Goal: Task Accomplishment & Management: Use online tool/utility

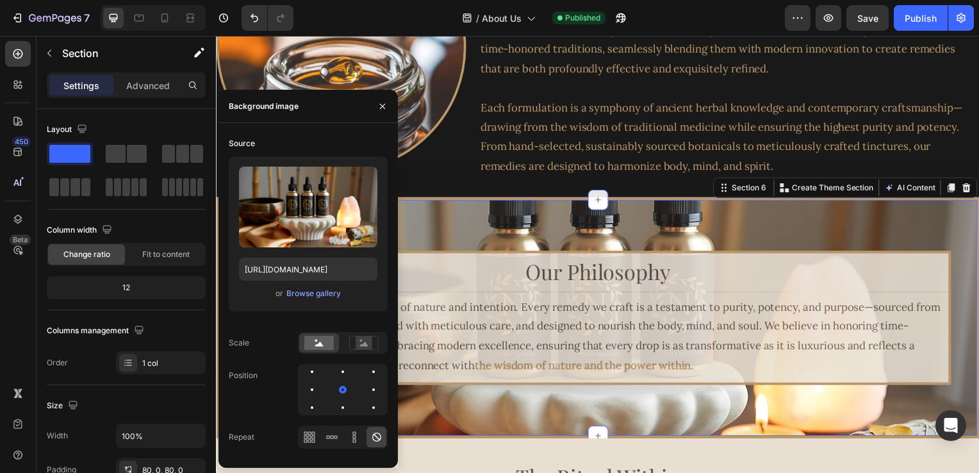
scroll to position [315, 0]
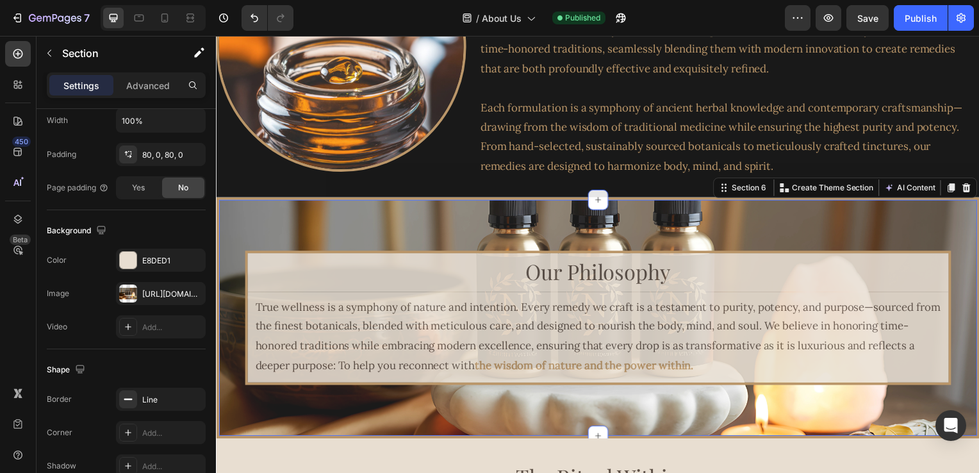
click at [458, 216] on div "Our Philosophy Heading True wellness is a symphony of nature and intention. Eve…" at bounding box center [600, 320] width 769 height 243
click at [162, 289] on div "https://cdn.shopify.com/s/files/1/0616/8500/6435/files/gempages_555187648306611…" at bounding box center [160, 294] width 37 height 12
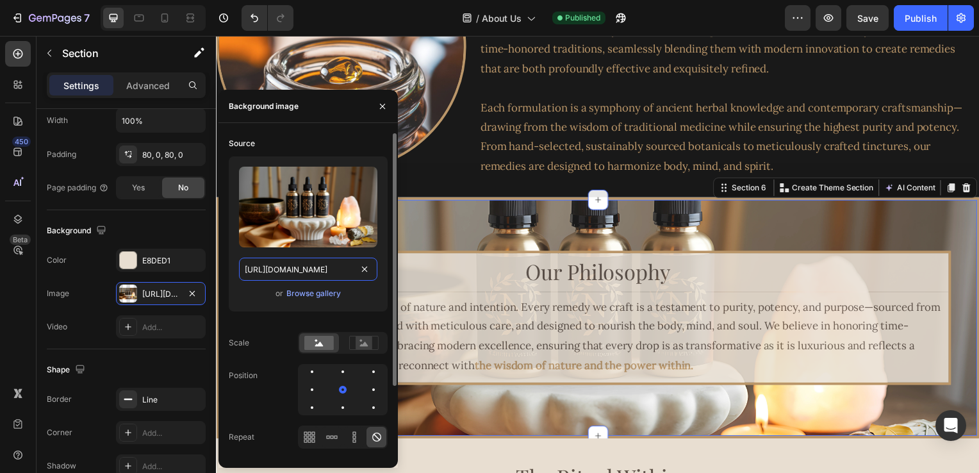
click at [323, 274] on input "https://cdn.shopify.com/s/files/1/0616/8500/6435/files/gempages_555187648306611…" at bounding box center [308, 269] width 138 height 23
click at [367, 299] on div "or Browse gallery" at bounding box center [308, 293] width 138 height 15
click at [328, 273] on input "https://cdn.shopify.com/s/files/1/0616/8500/6435/files/gempages_555187648306611…" at bounding box center [308, 269] width 138 height 23
click at [328, 291] on div "Browse gallery" at bounding box center [314, 294] width 54 height 12
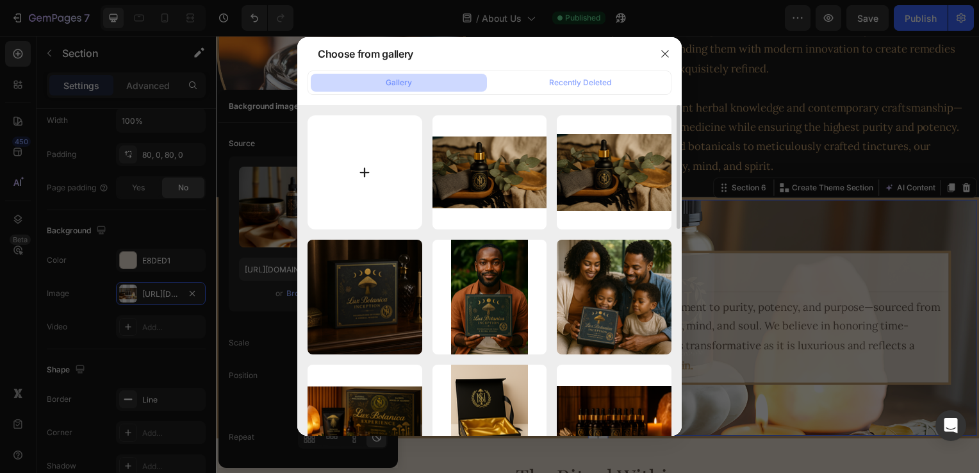
click at [357, 177] on input "file" at bounding box center [365, 172] width 115 height 115
type input "C:\fakepath\Copie de NATURAL PHILOSOPHER’S HERR (37).png"
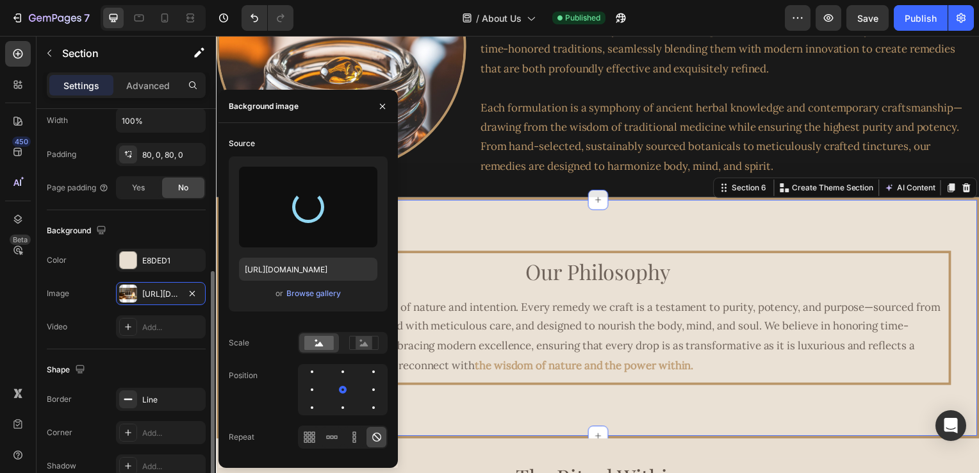
type input "https://cdn.shopify.com/s/files/1/0616/8500/6435/files/gempages_555187648306611…"
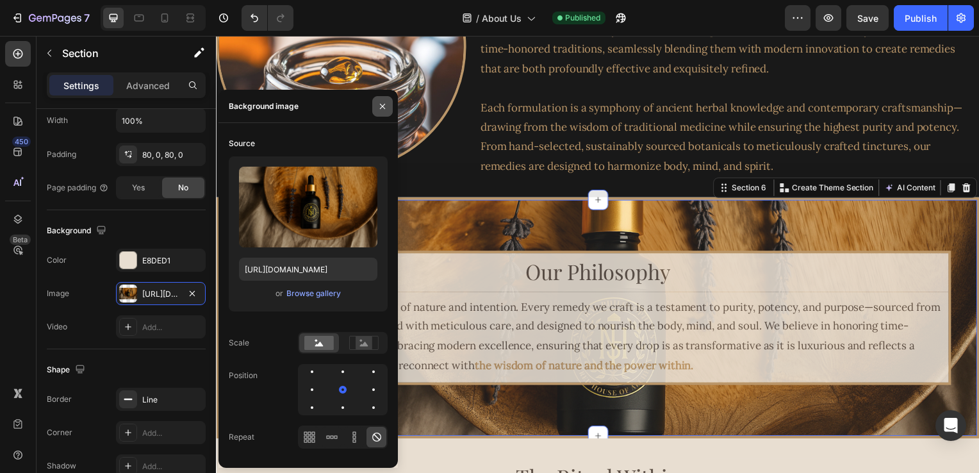
click at [386, 101] on icon "button" at bounding box center [383, 106] width 10 height 10
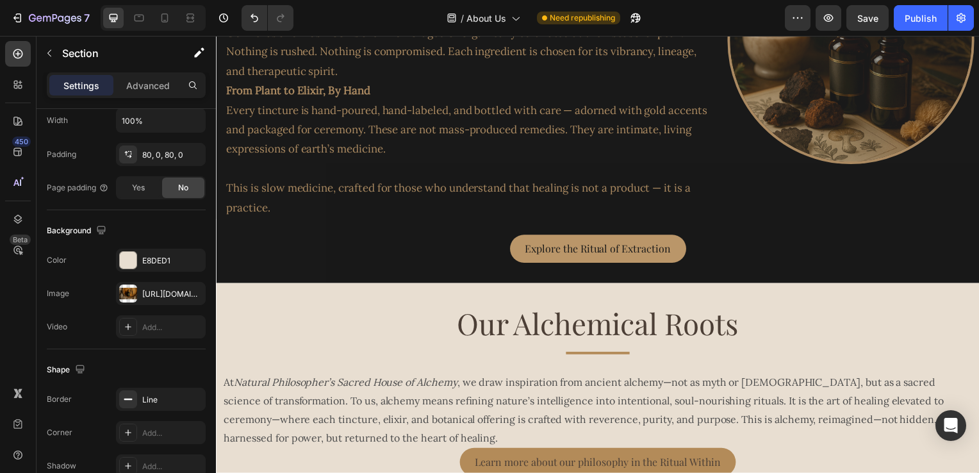
scroll to position [3920, 0]
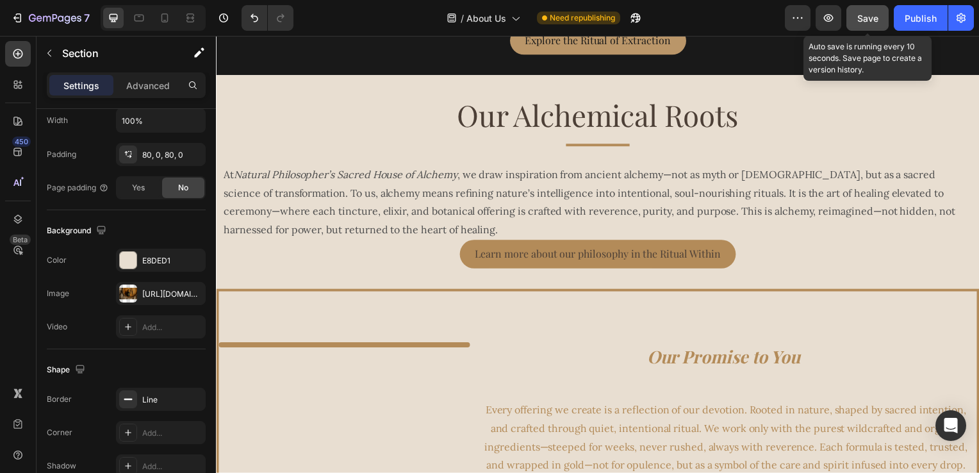
click at [854, 17] on button "Save" at bounding box center [868, 18] width 42 height 26
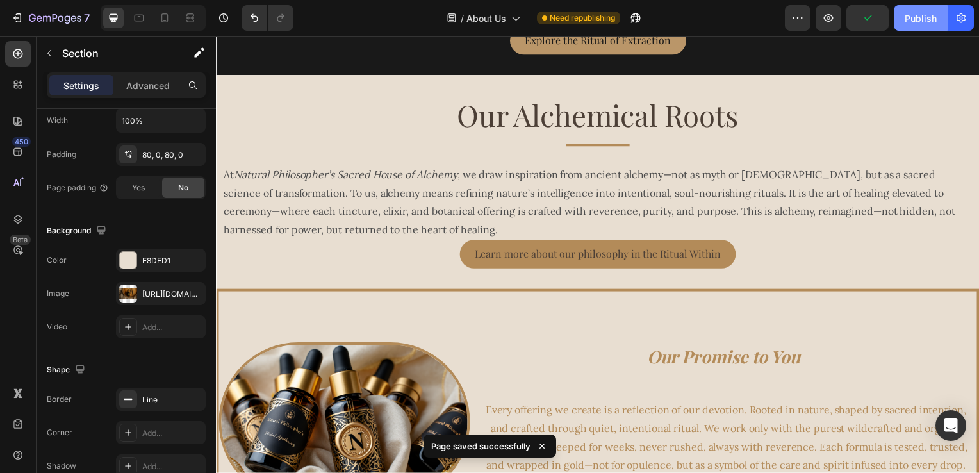
click at [908, 17] on div "Publish" at bounding box center [921, 18] width 32 height 13
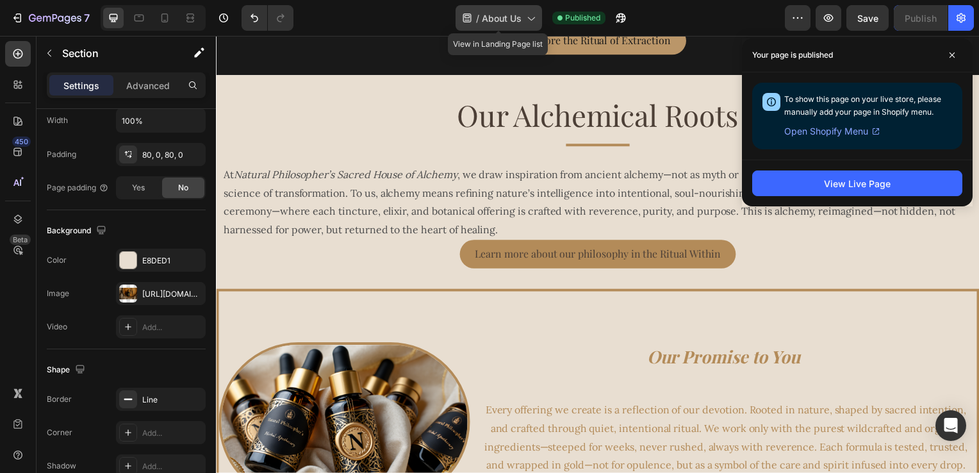
click at [502, 13] on span "About Us" at bounding box center [502, 18] width 40 height 13
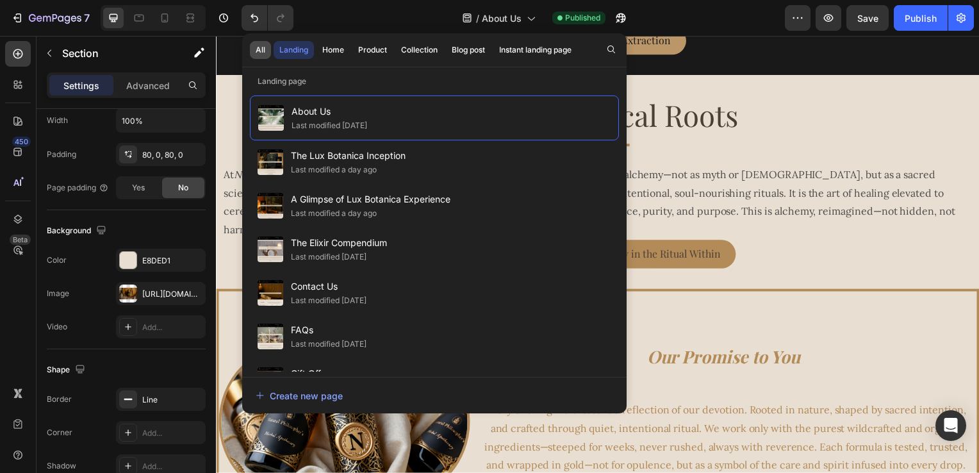
click at [260, 51] on div "All" at bounding box center [261, 50] width 10 height 12
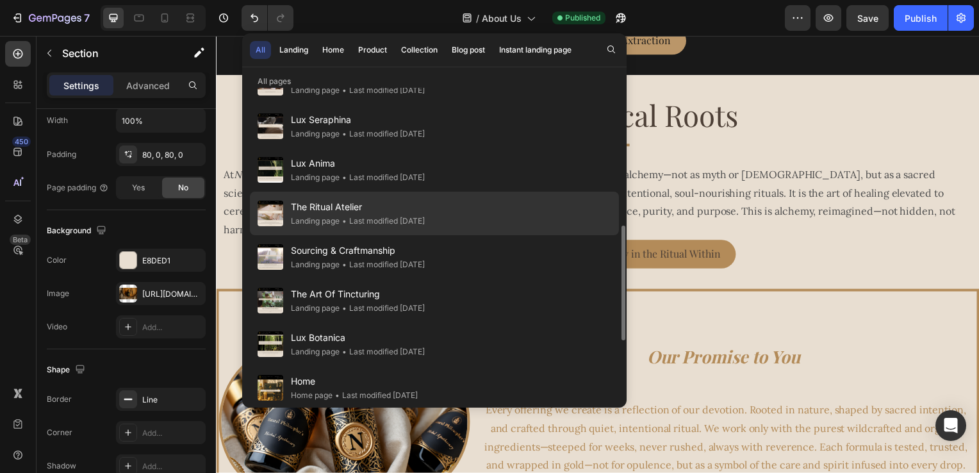
scroll to position [513, 0]
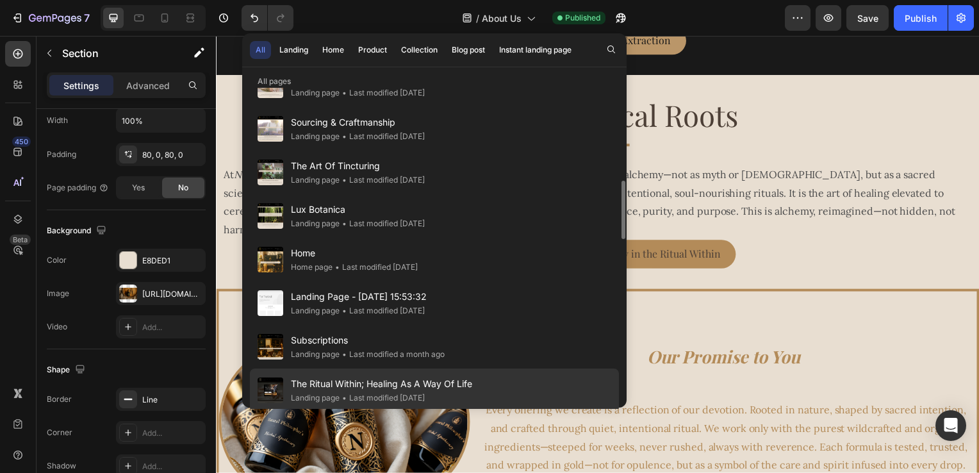
click at [425, 393] on div "• Last modified 2 months ago" at bounding box center [382, 398] width 85 height 13
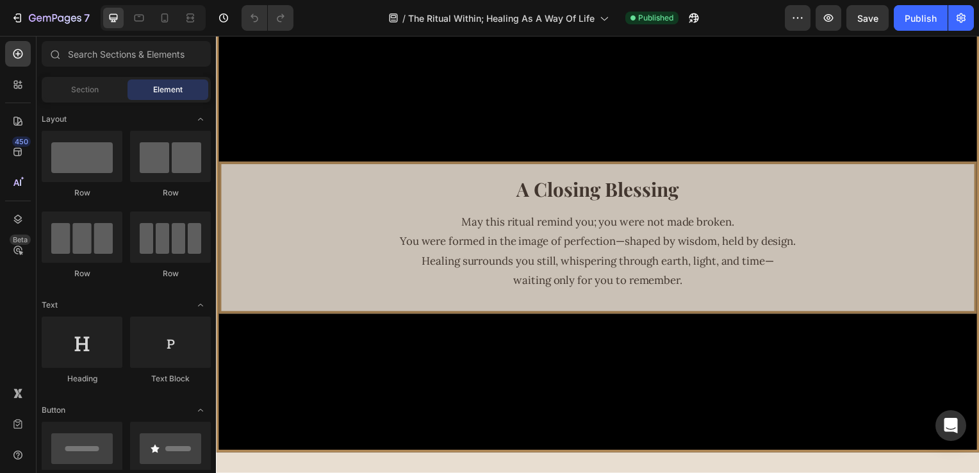
scroll to position [3177, 0]
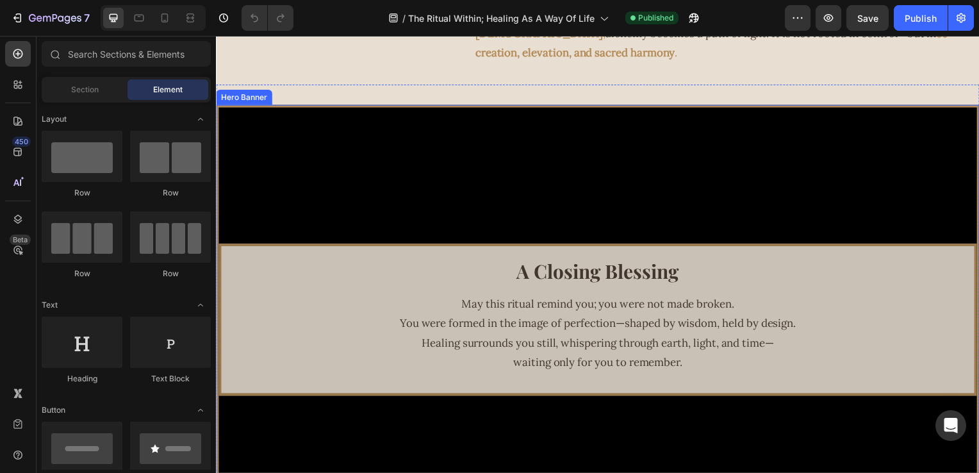
click at [453, 155] on video "Background Image" at bounding box center [601, 323] width 764 height 430
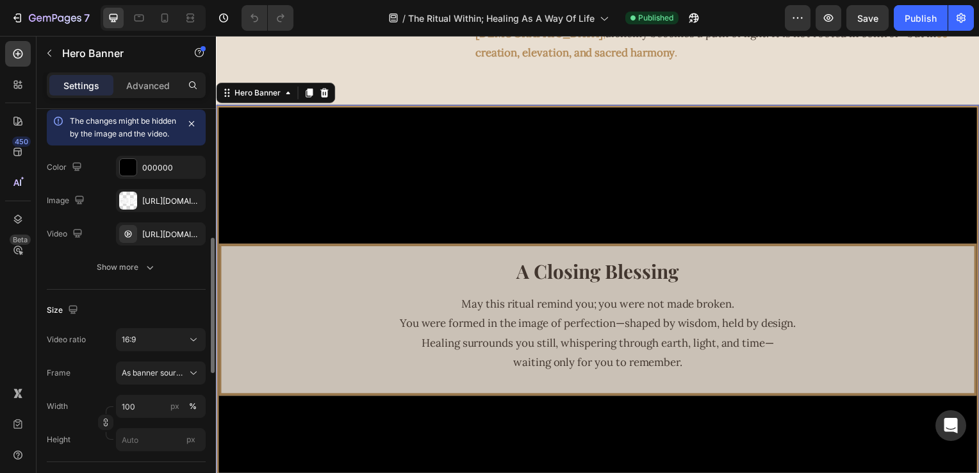
scroll to position [256, 0]
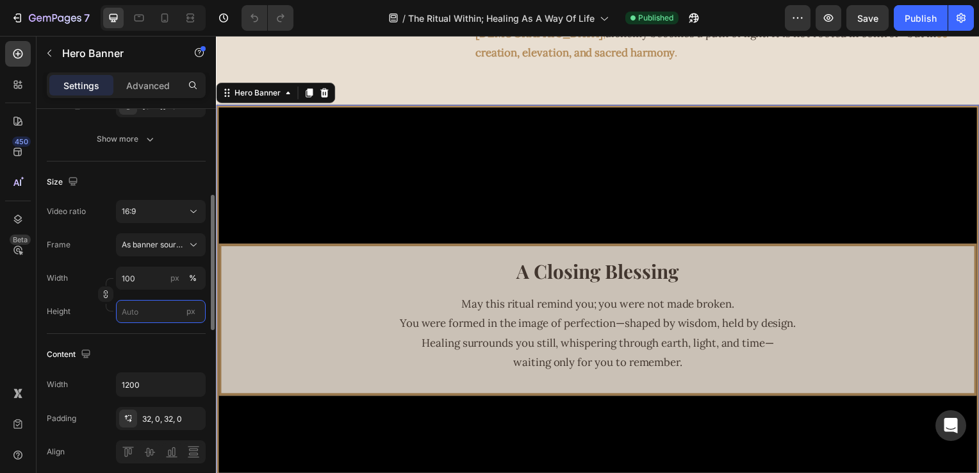
click at [148, 323] on input "px" at bounding box center [161, 311] width 90 height 23
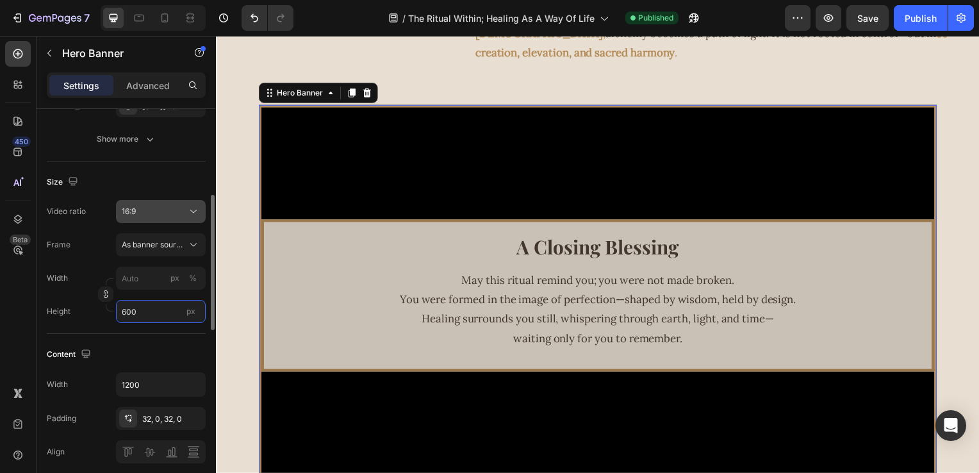
type input "600"
click at [138, 217] on div "16:9" at bounding box center [154, 212] width 65 height 12
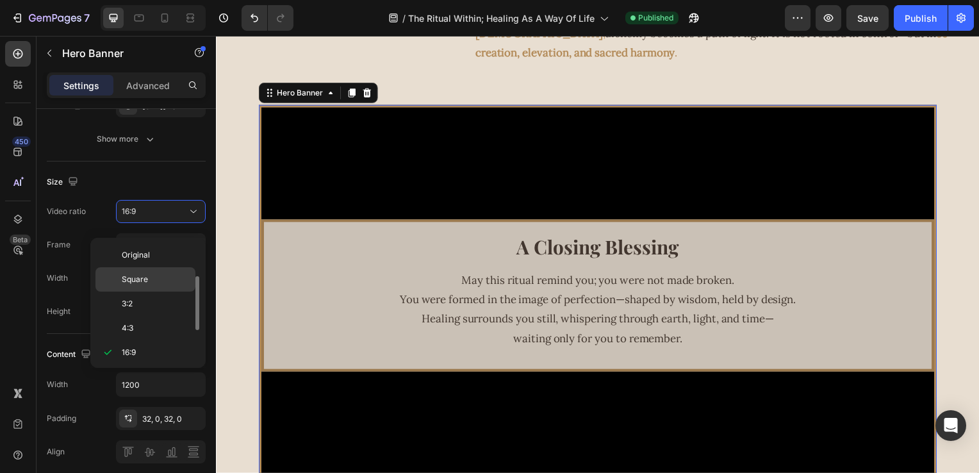
scroll to position [23, 0]
click at [154, 366] on div "21:9" at bounding box center [146, 378] width 100 height 24
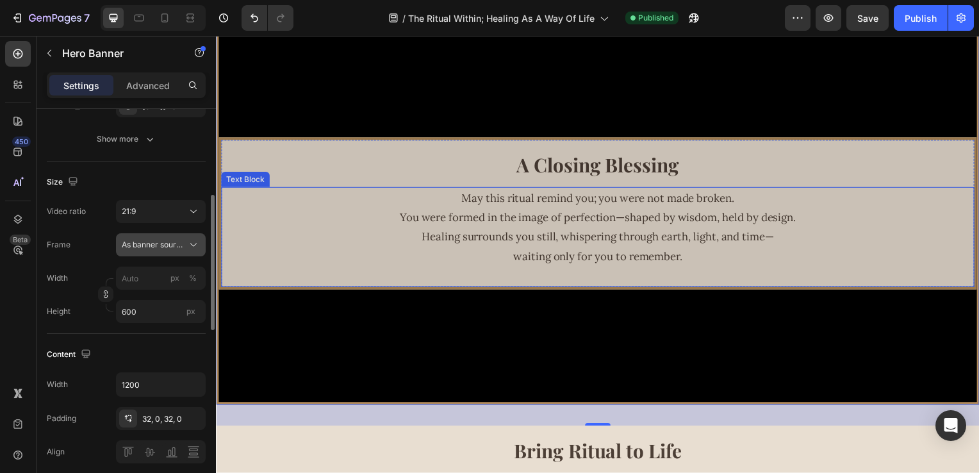
scroll to position [3241, 0]
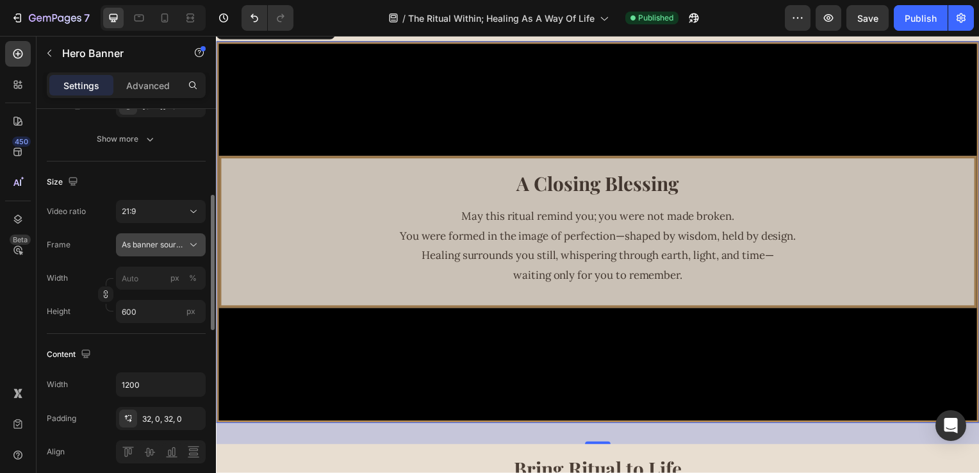
click at [166, 248] on button "As banner source" at bounding box center [161, 244] width 90 height 23
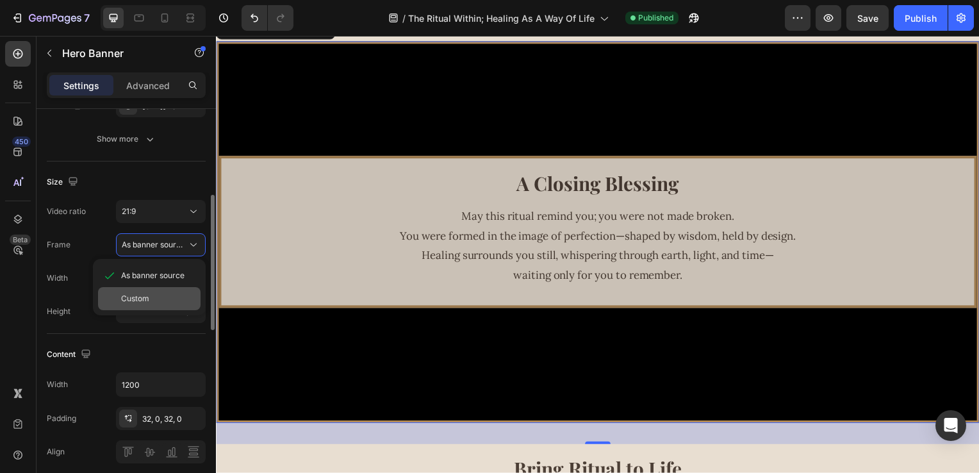
click at [163, 304] on div "Custom" at bounding box center [158, 299] width 74 height 12
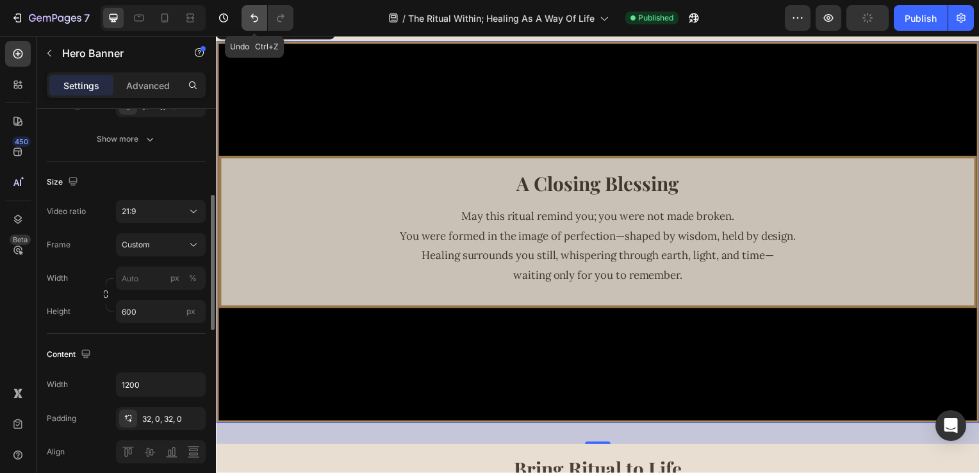
click at [253, 19] on icon "Undo/Redo" at bounding box center [254, 18] width 13 height 13
click at [252, 19] on icon "Undo/Redo" at bounding box center [254, 18] width 13 height 13
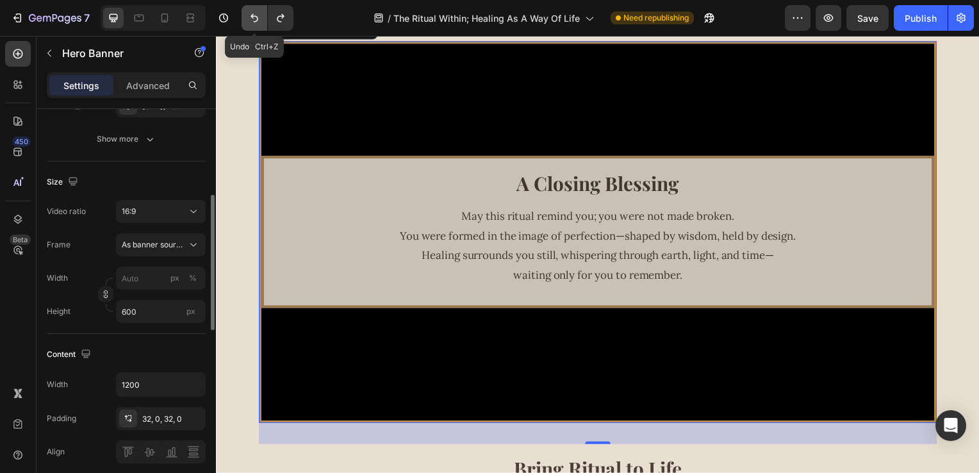
click at [252, 19] on icon "Undo/Redo" at bounding box center [254, 18] width 13 height 13
type input "100"
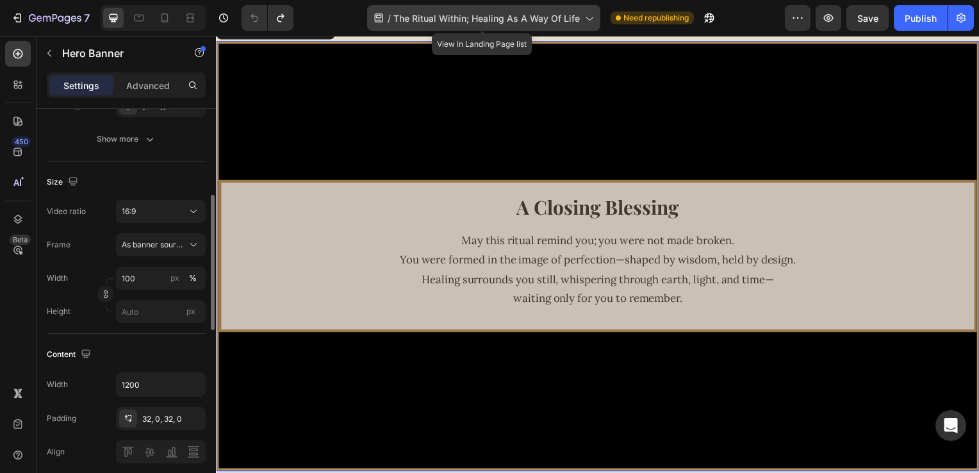
click at [505, 21] on span "The Ritual Within; Healing As A Way Of Life" at bounding box center [487, 18] width 187 height 13
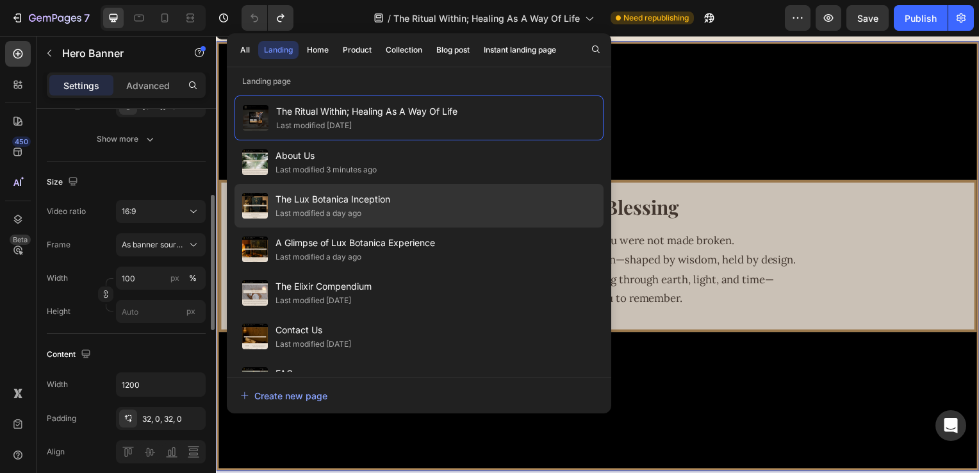
click at [399, 228] on div "The Lux Botanica Inception Last modified a day ago" at bounding box center [419, 250] width 369 height 44
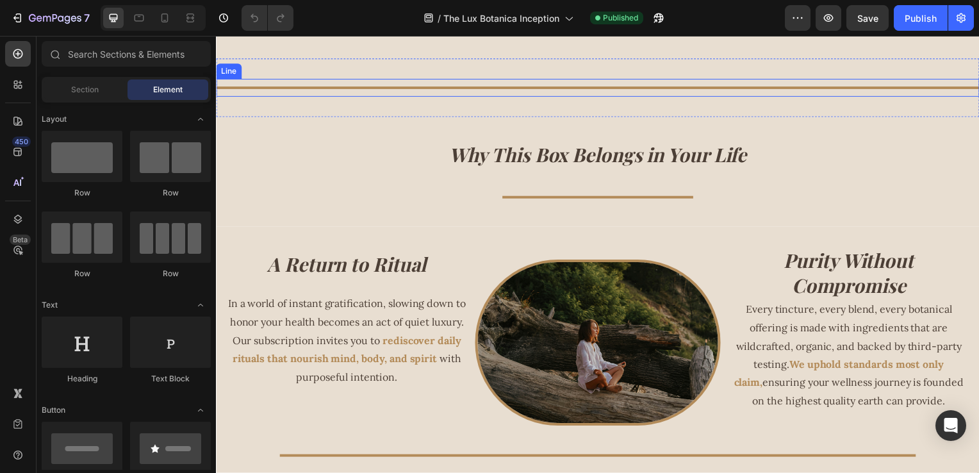
scroll to position [577, 0]
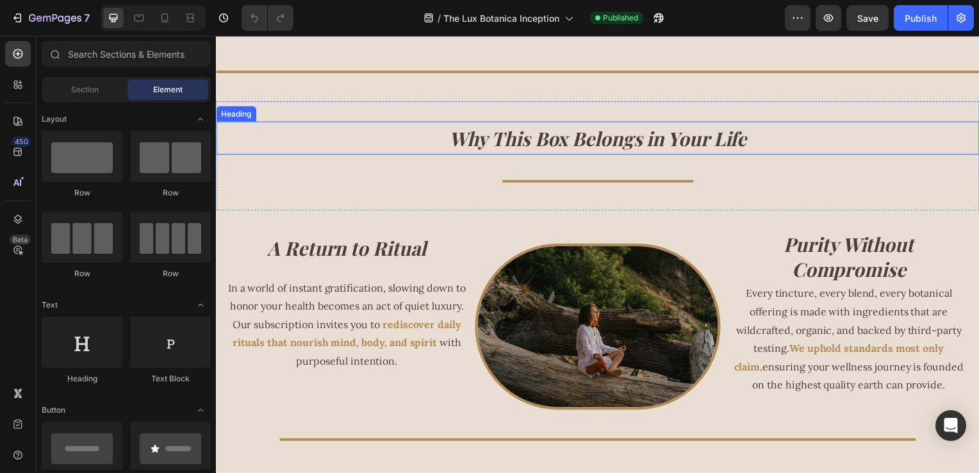
click at [557, 133] on strong "Why This Box Belongs in Your Life" at bounding box center [601, 140] width 300 height 26
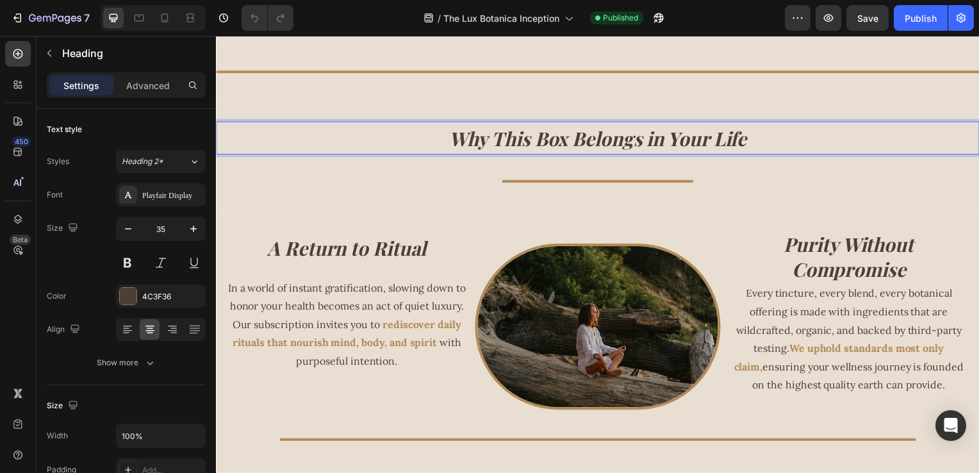
click at [566, 140] on strong "Why This Box Belongs in Your Life" at bounding box center [601, 140] width 300 height 26
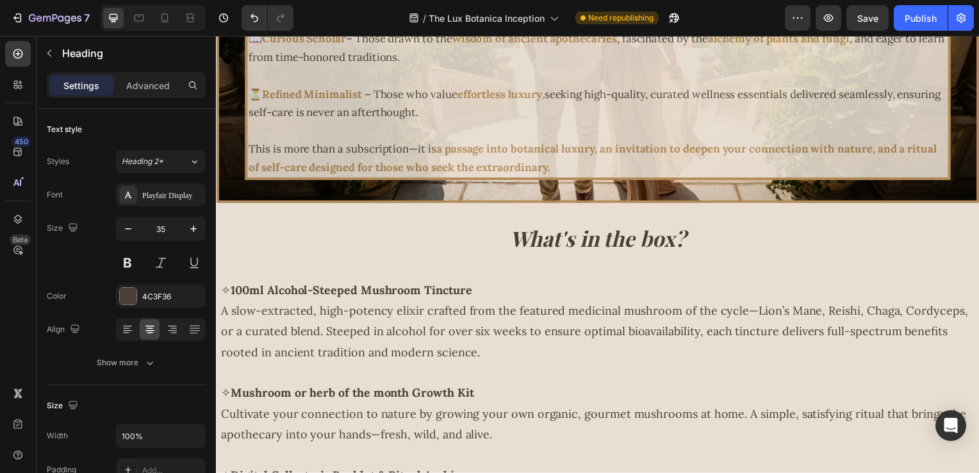
scroll to position [1543, 0]
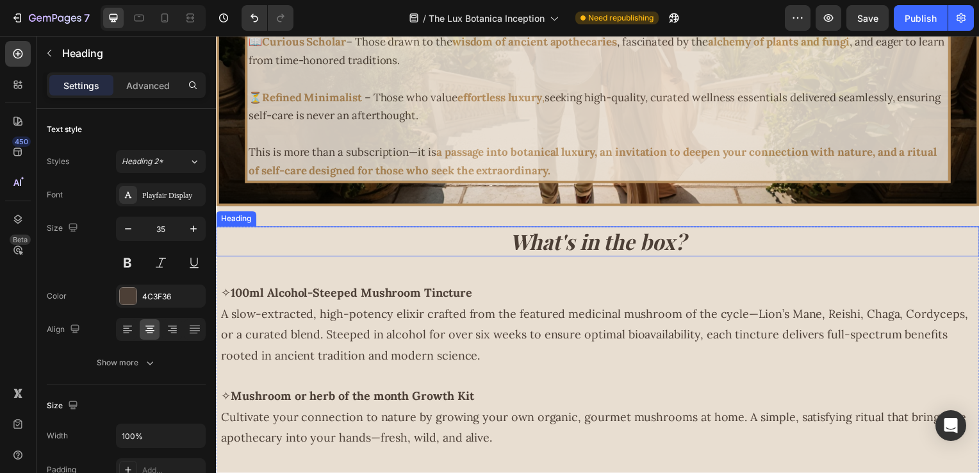
click at [705, 244] on h2 "What's in the box?" at bounding box center [600, 243] width 769 height 30
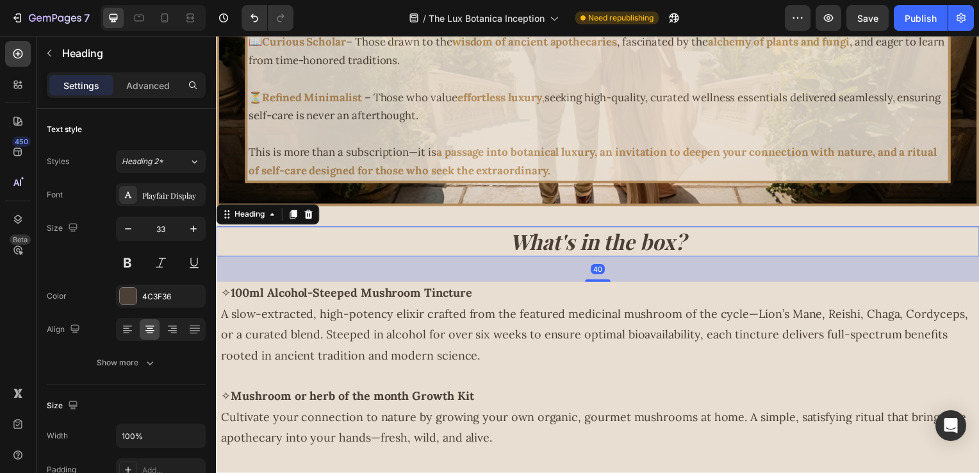
click at [704, 244] on h2 "What's in the box?" at bounding box center [600, 243] width 769 height 30
click at [905, 13] on div "Publish" at bounding box center [921, 18] width 32 height 13
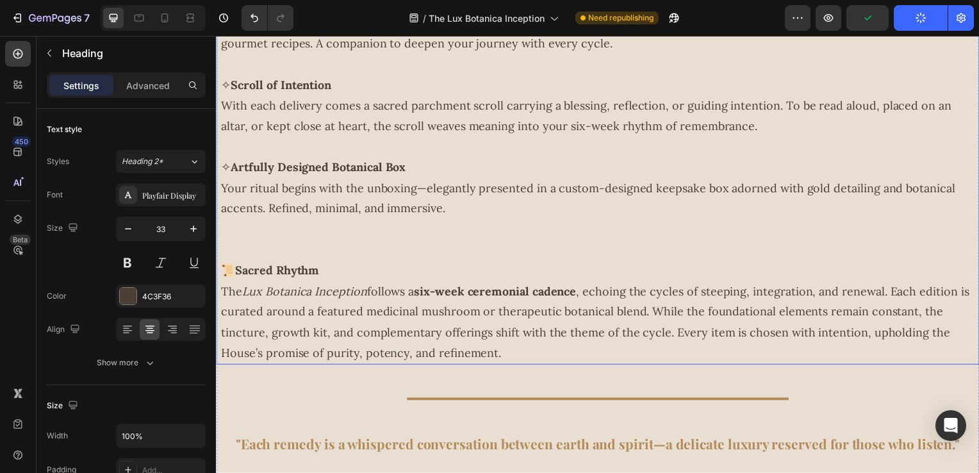
scroll to position [2061, 0]
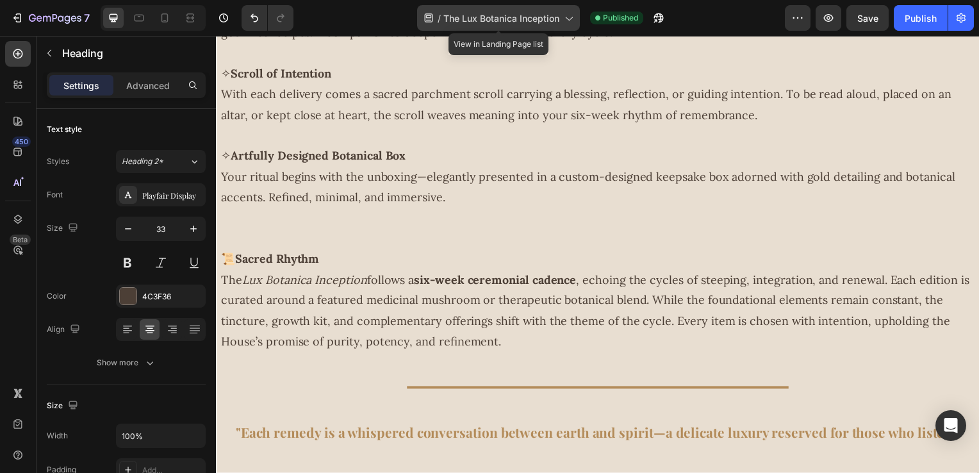
click at [512, 12] on span "The Lux Botanica Inception" at bounding box center [502, 18] width 116 height 13
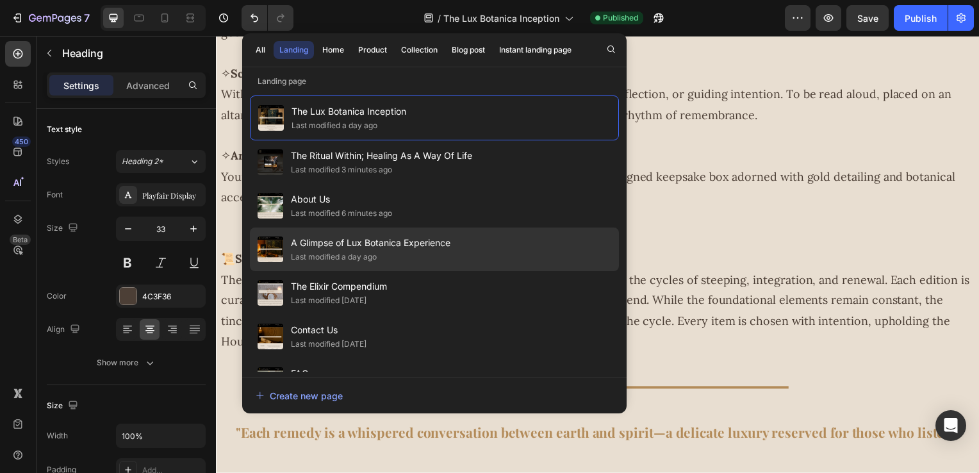
click at [446, 235] on span "A Glimpse of Lux Botanica Experience" at bounding box center [371, 242] width 160 height 15
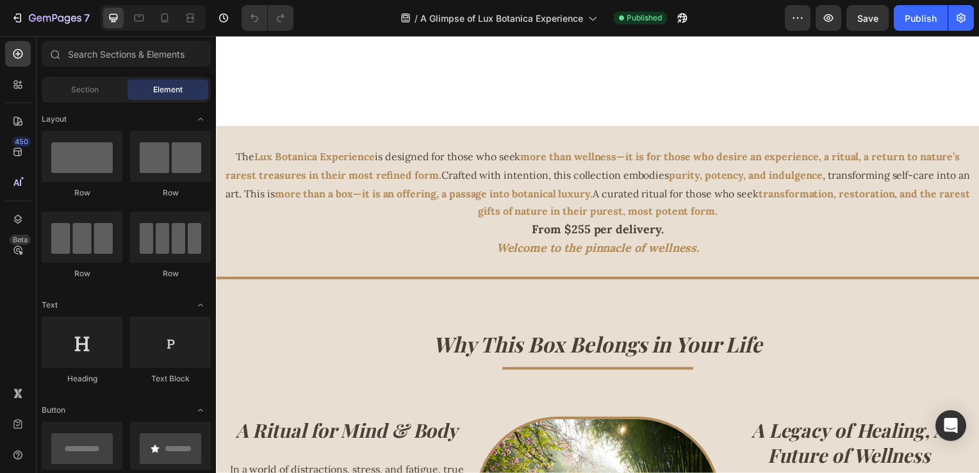
scroll to position [449, 0]
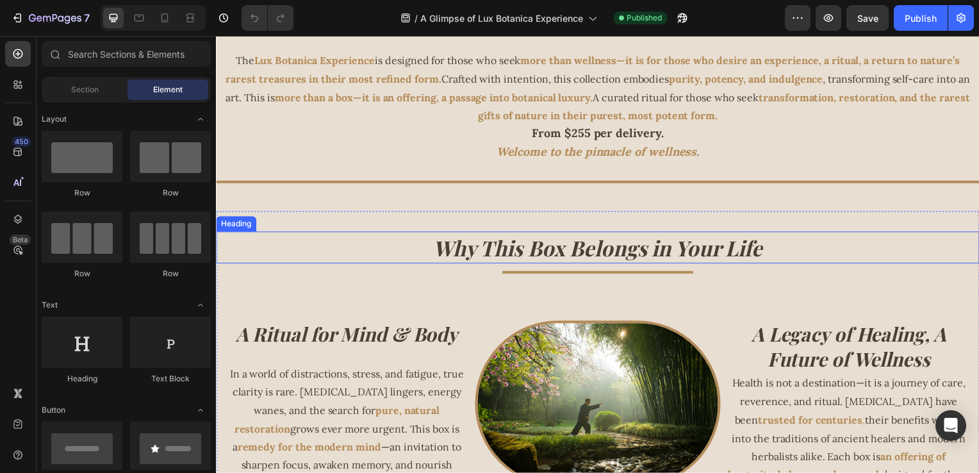
click at [648, 254] on strong "Why This Box Belongs in Your Life" at bounding box center [601, 249] width 332 height 28
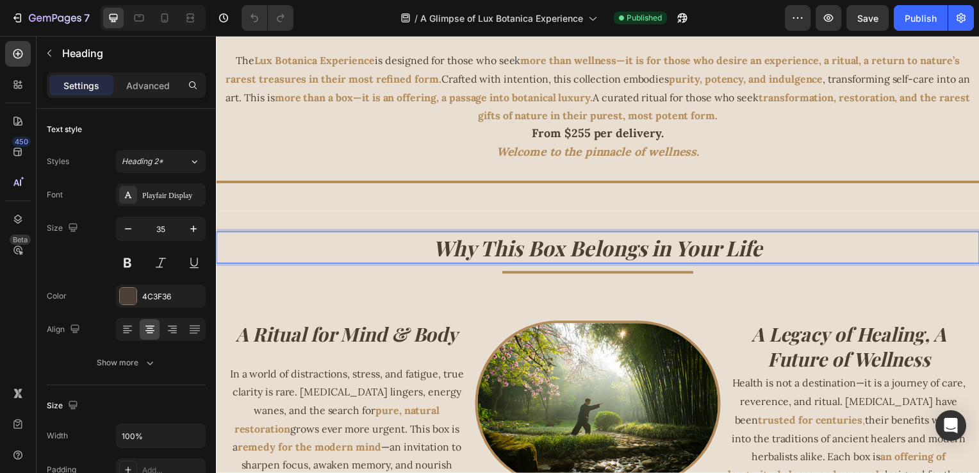
click at [647, 254] on strong "Why This Box Belongs in Your Life" at bounding box center [601, 249] width 332 height 28
click at [643, 254] on strong "Why This Box Belongs in Your Life" at bounding box center [601, 249] width 332 height 28
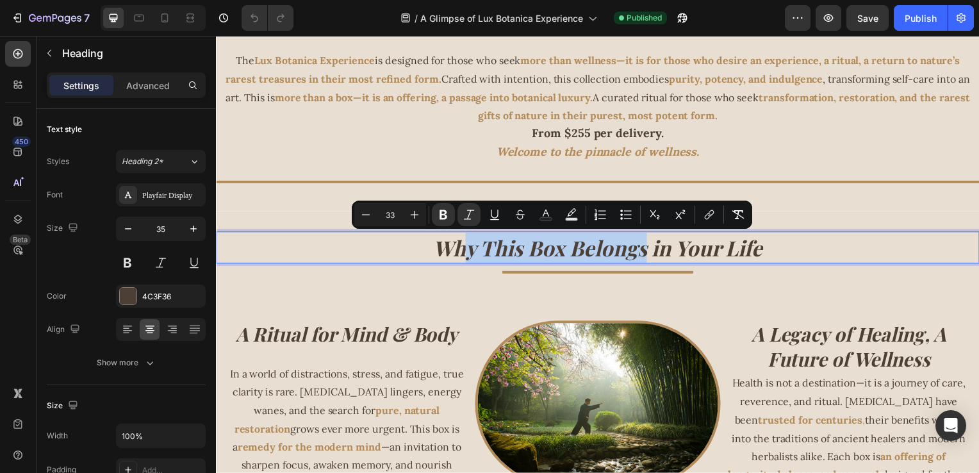
drag, startPoint x: 644, startPoint y: 253, endPoint x: 461, endPoint y: 260, distance: 182.8
click at [461, 260] on strong "Why This Box Belongs in Your Life" at bounding box center [601, 249] width 332 height 28
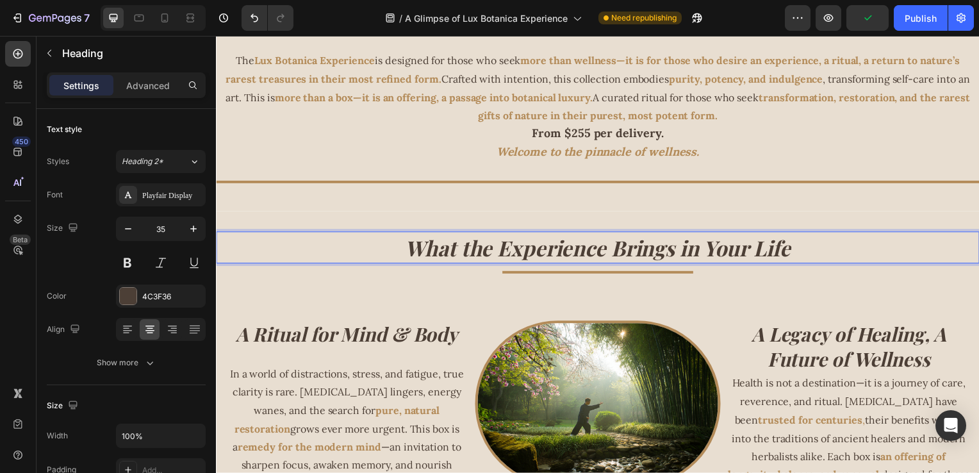
click at [700, 248] on strong "What the Experience Brings in Your Life" at bounding box center [600, 249] width 388 height 28
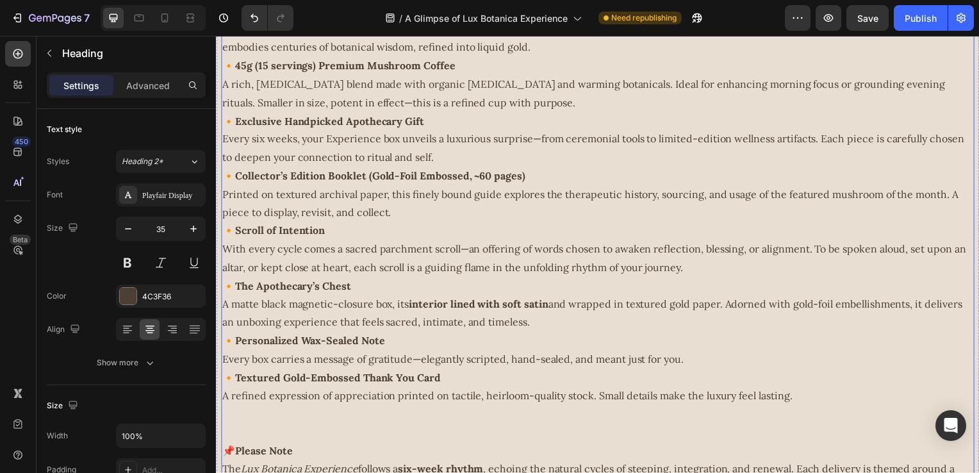
scroll to position [1736, 0]
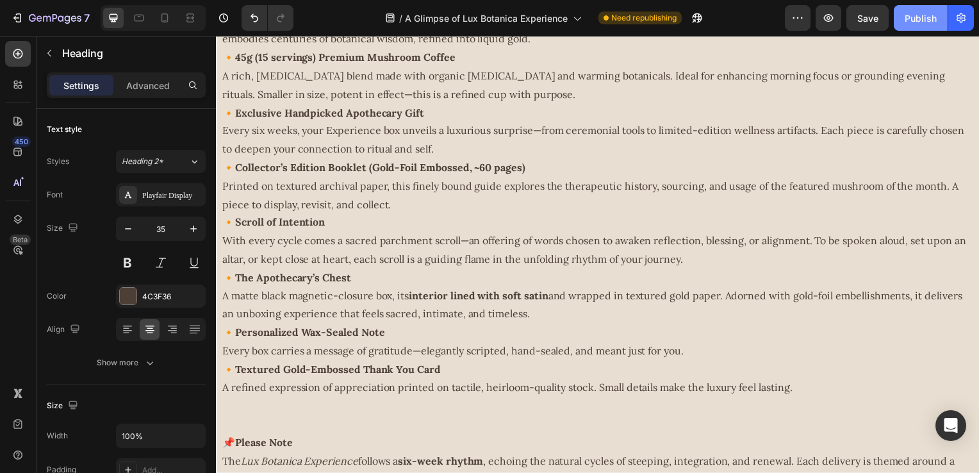
click at [909, 24] on div "Publish" at bounding box center [921, 18] width 32 height 13
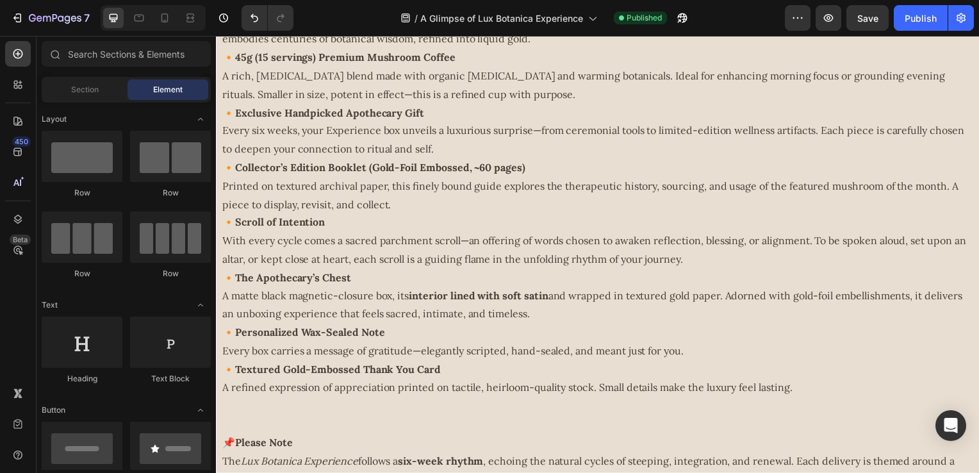
click at [979, 472] on html "Header What you receive Heading 🔸 130ml Handcrafted Alcohol-Steeped Tincture An…" at bounding box center [600, 62] width 769 height 3525
